Goal: Information Seeking & Learning: Learn about a topic

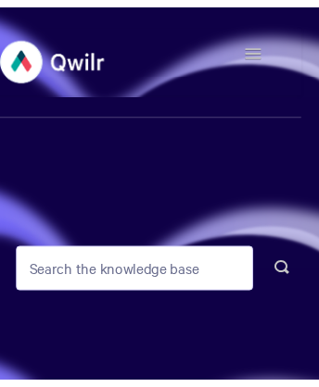
scroll to position [9, 0]
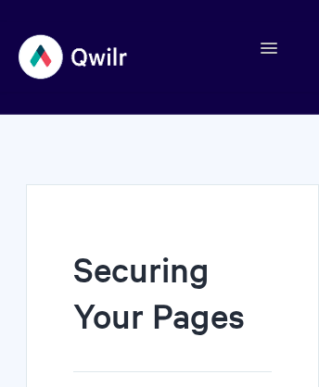
click at [73, 56] on img at bounding box center [74, 56] width 110 height 69
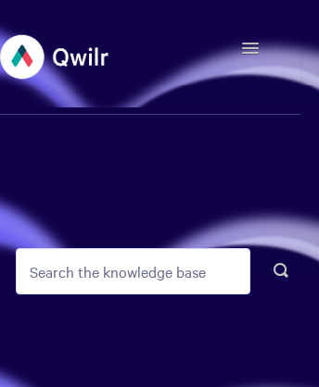
scroll to position [9, 0]
